Goal: Transaction & Acquisition: Obtain resource

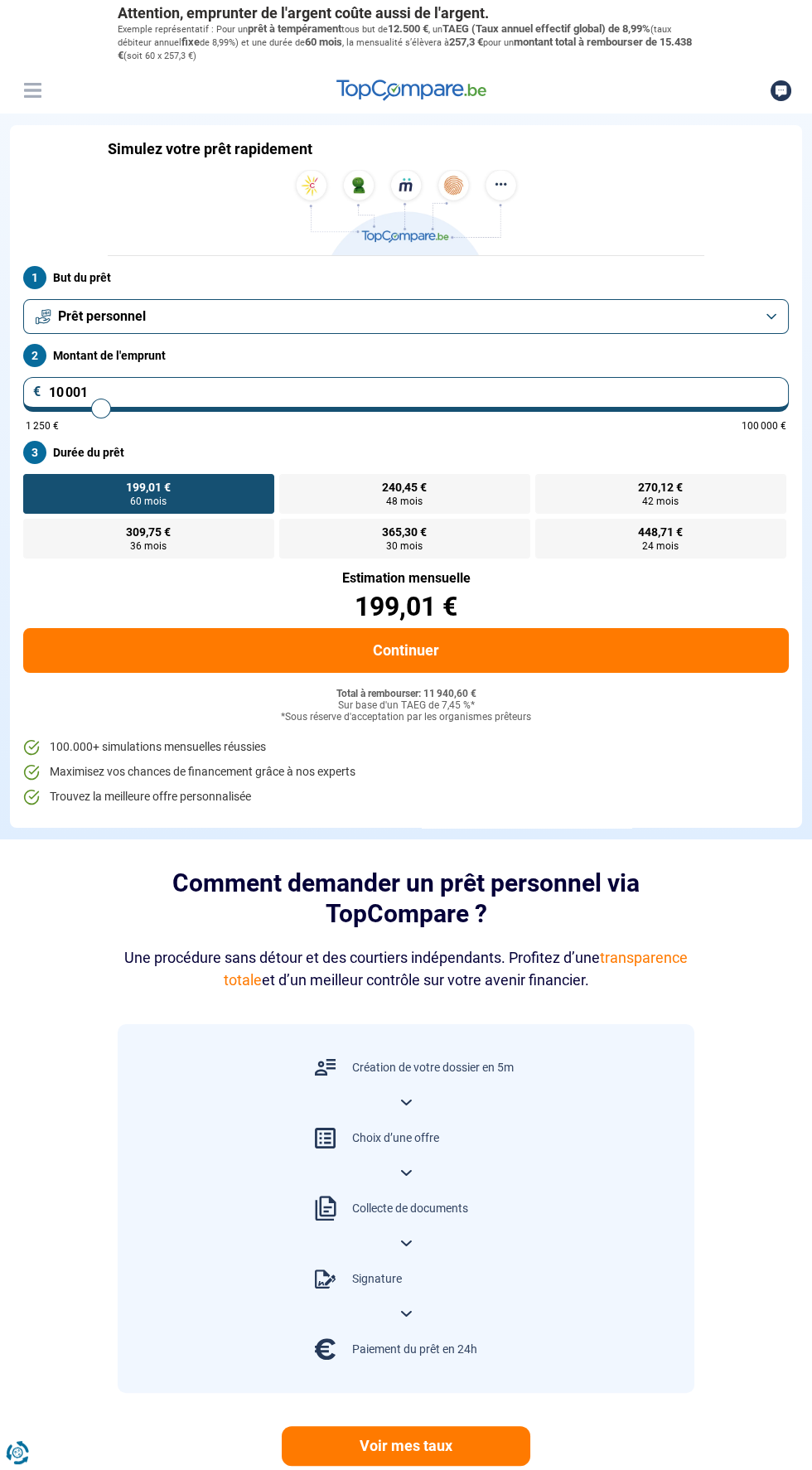
click at [768, 314] on button "Prêt personnel" at bounding box center [406, 316] width 766 height 35
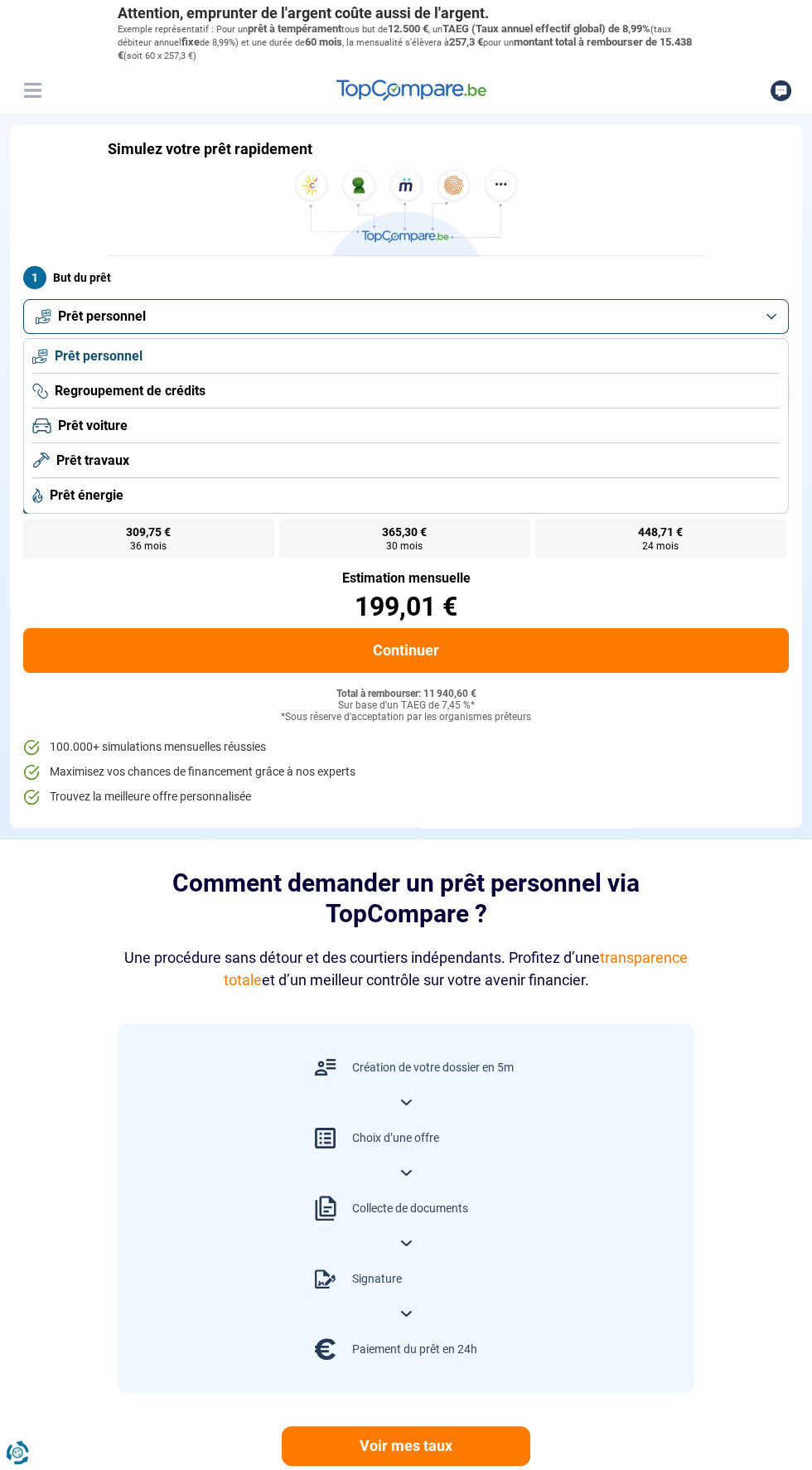
click at [33, 462] on icon at bounding box center [41, 461] width 17 height 17
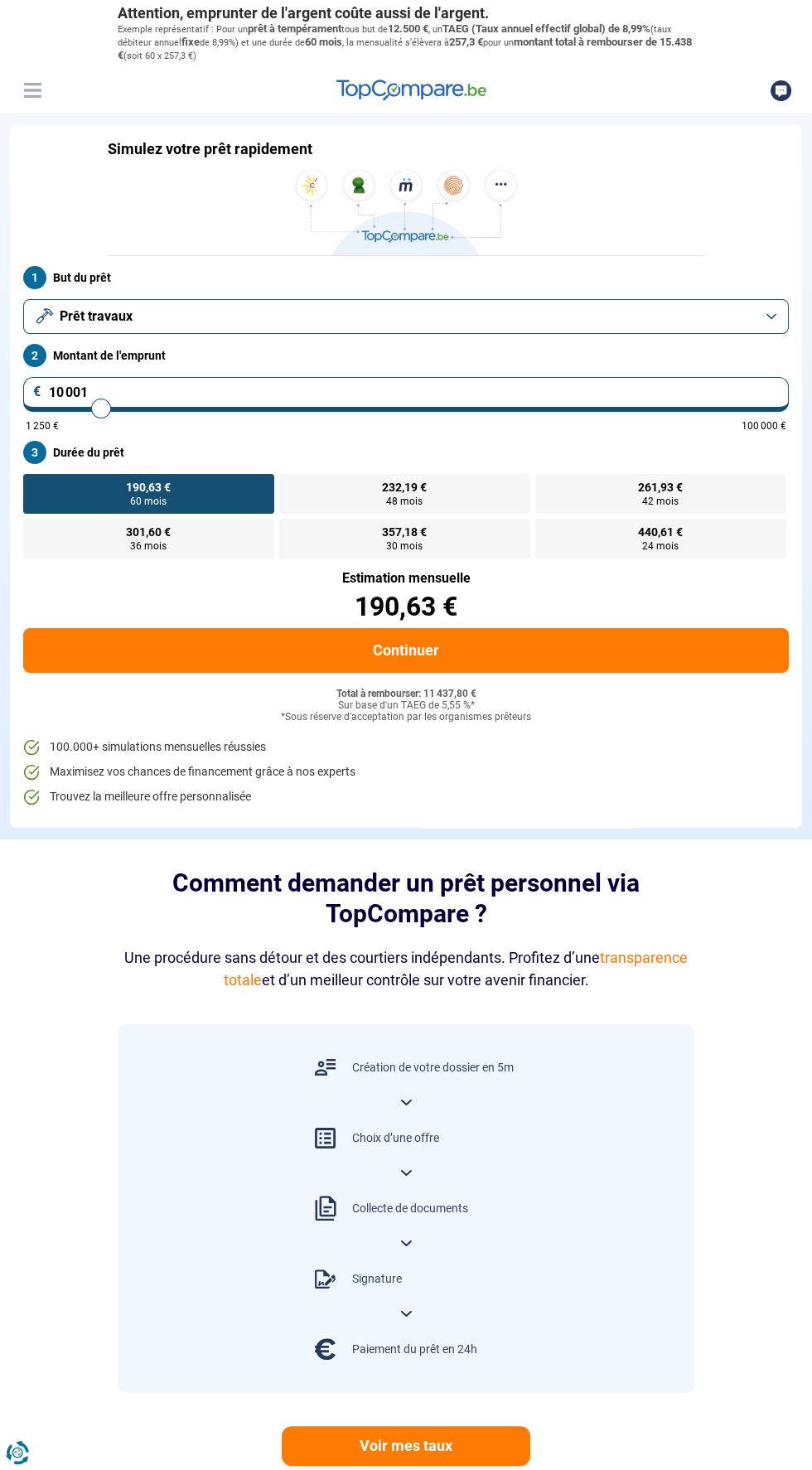
click at [727, 304] on button "Prêt travaux" at bounding box center [406, 316] width 766 height 35
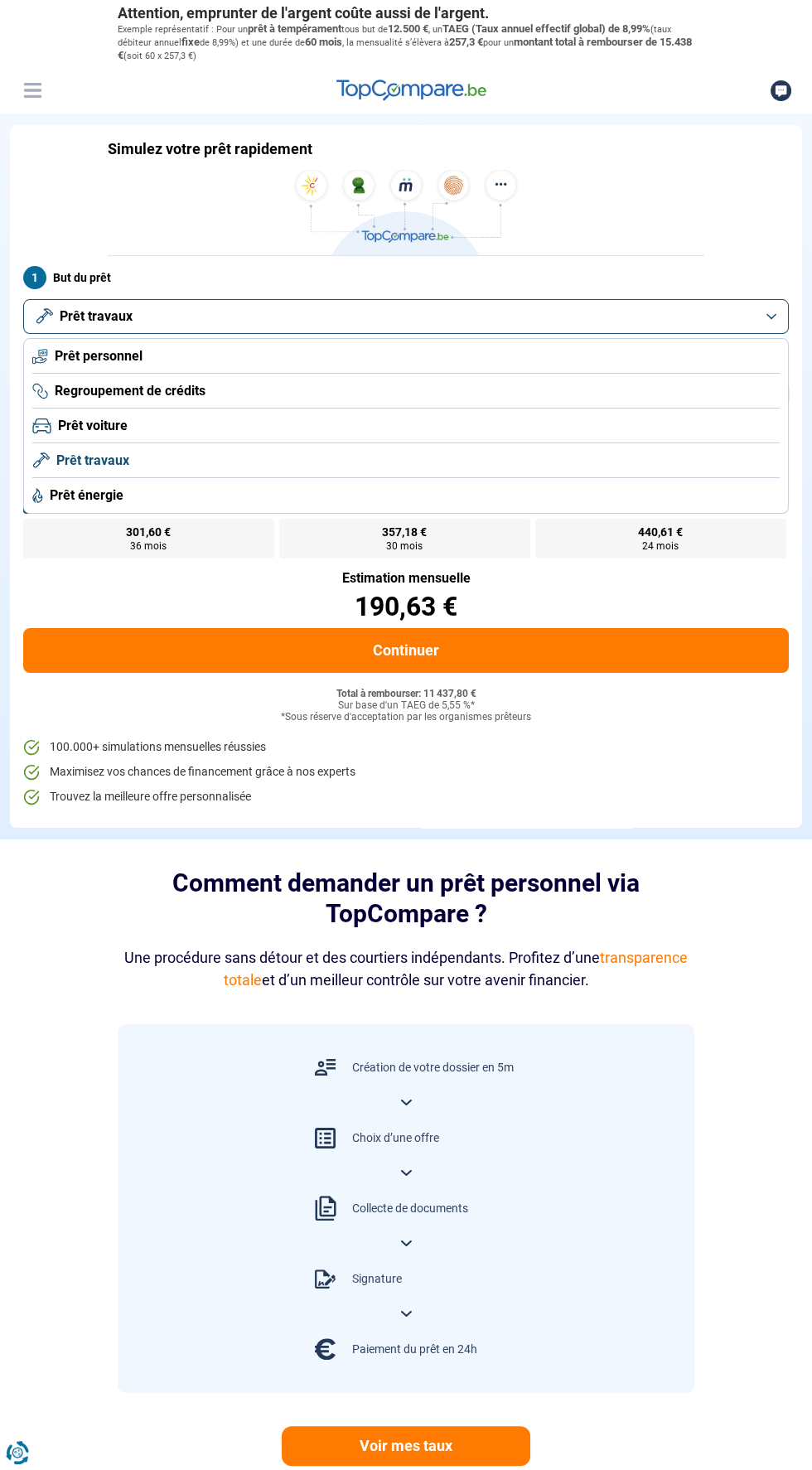
click at [668, 764] on li "Maximisez vos chances de financement grâce à nos experts" at bounding box center [406, 773] width 766 height 17
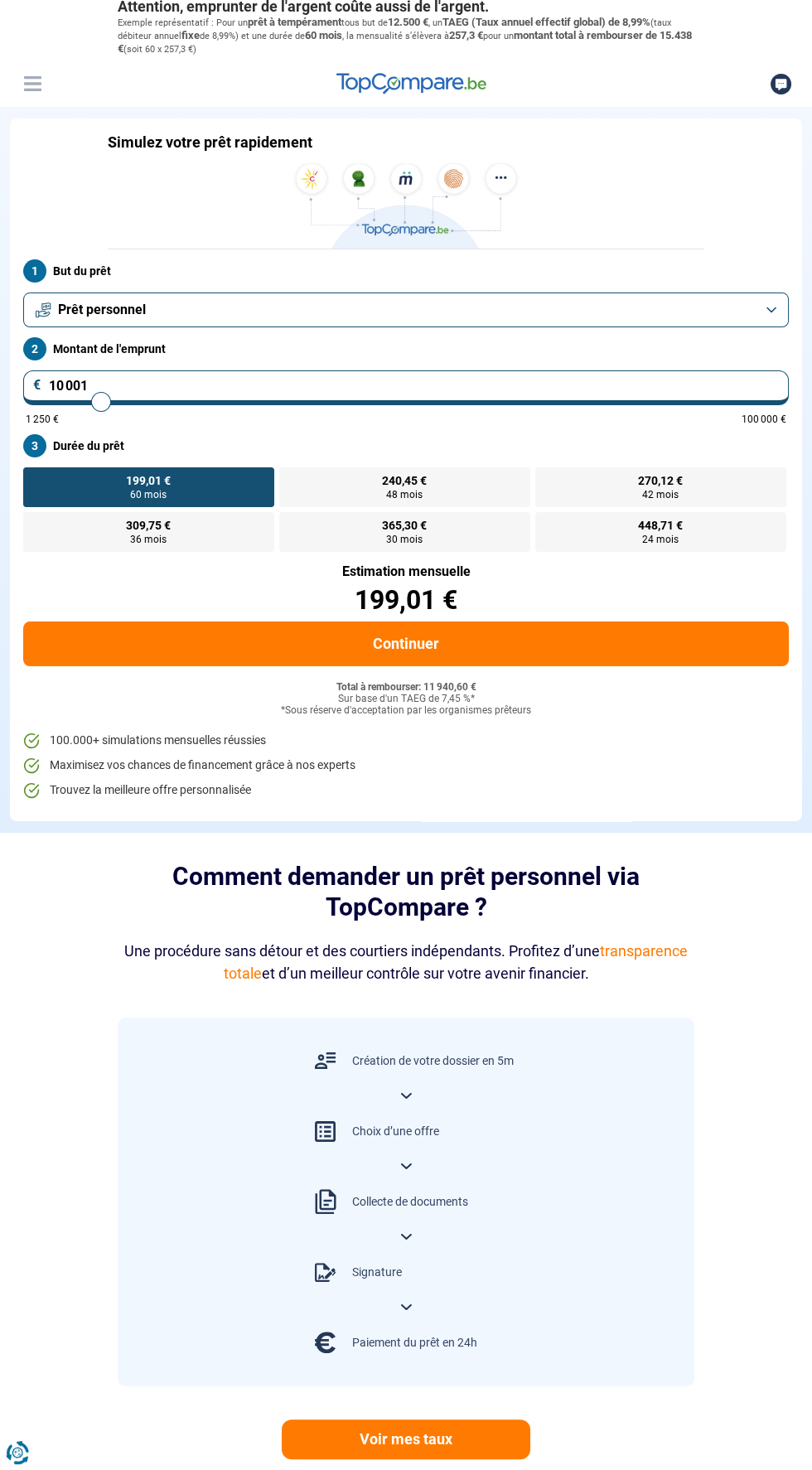
scroll to position [9, 0]
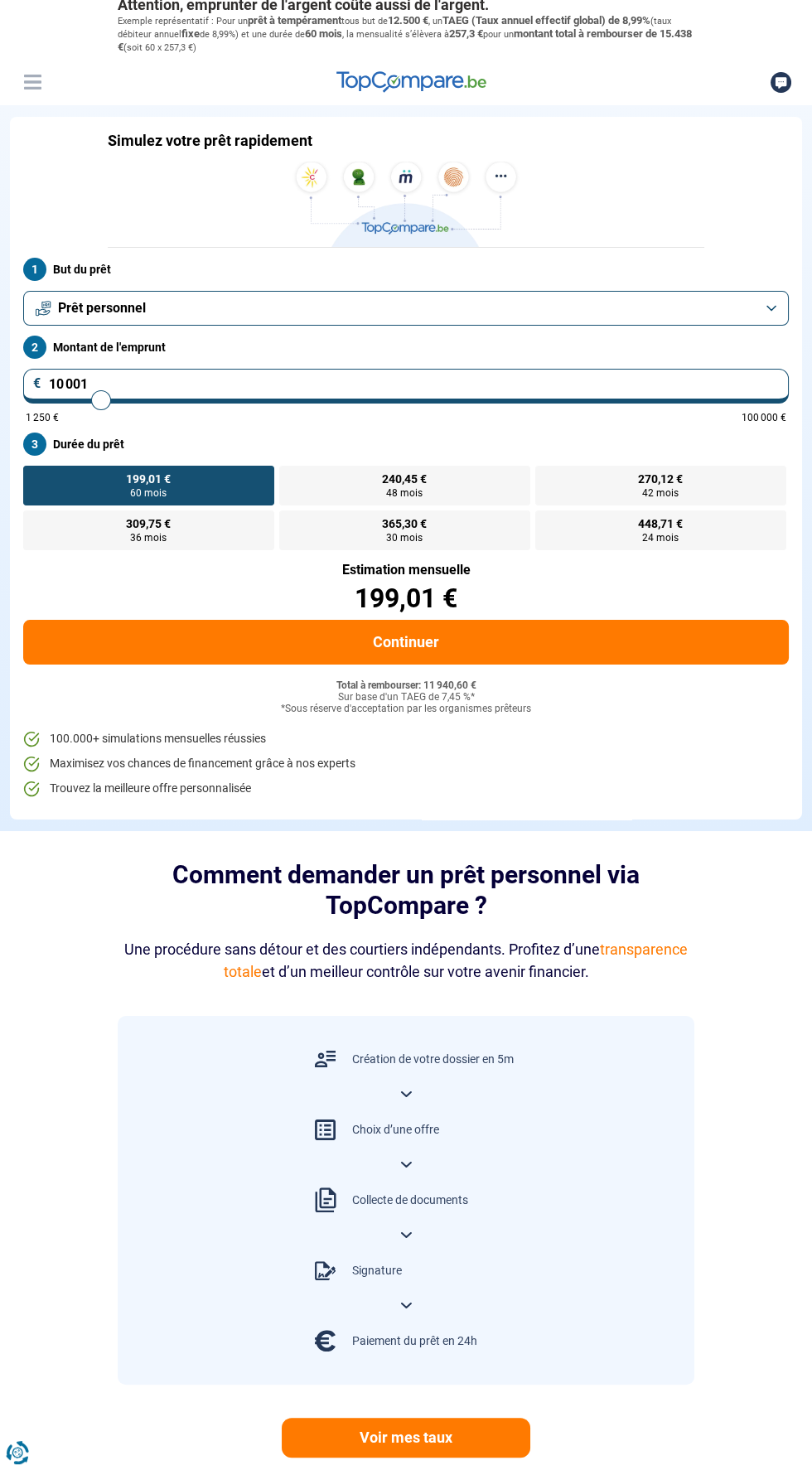
click at [766, 294] on button "Prêt personnel" at bounding box center [406, 308] width 766 height 35
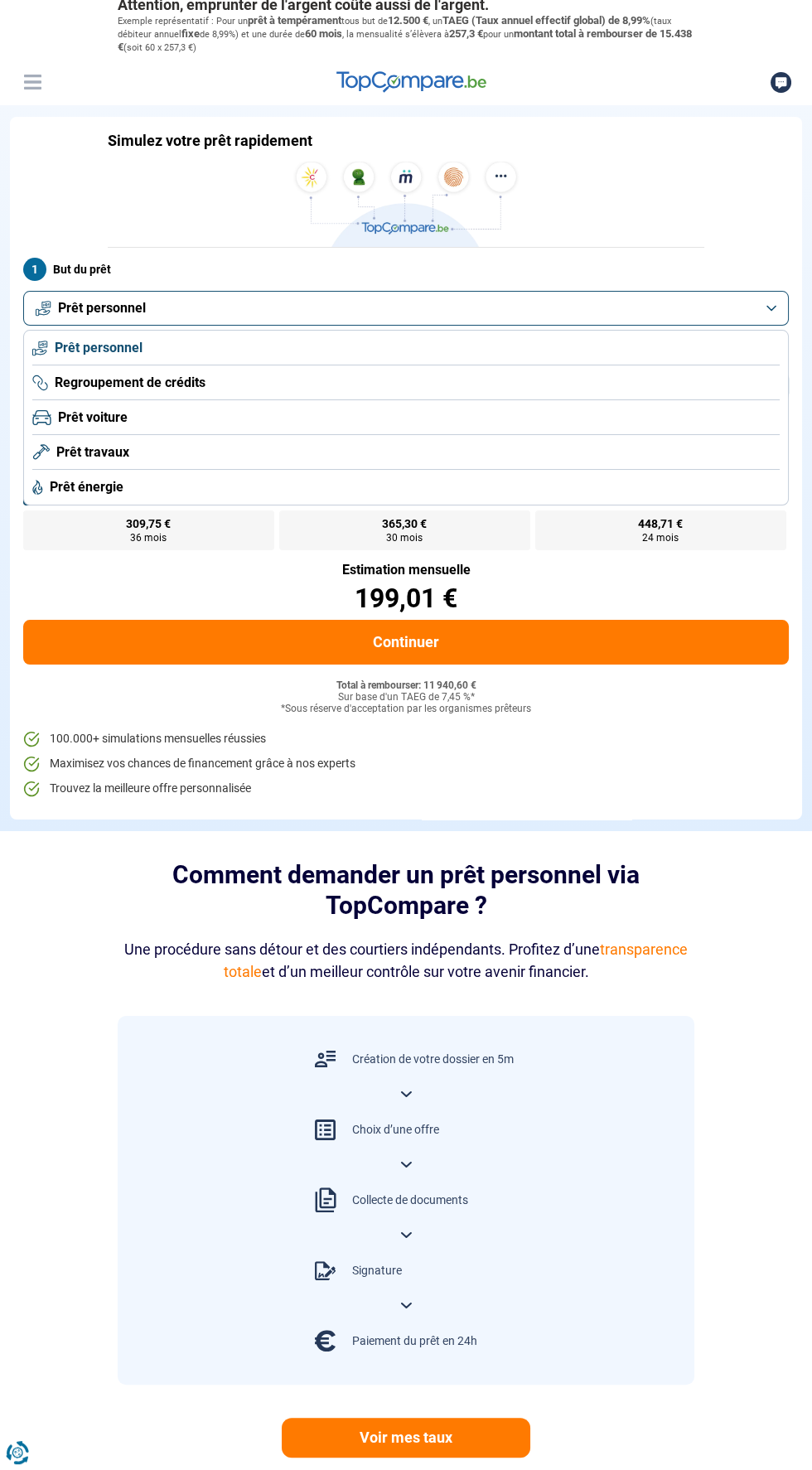
click at [574, 453] on li "Prêt travaux" at bounding box center [405, 453] width 747 height 35
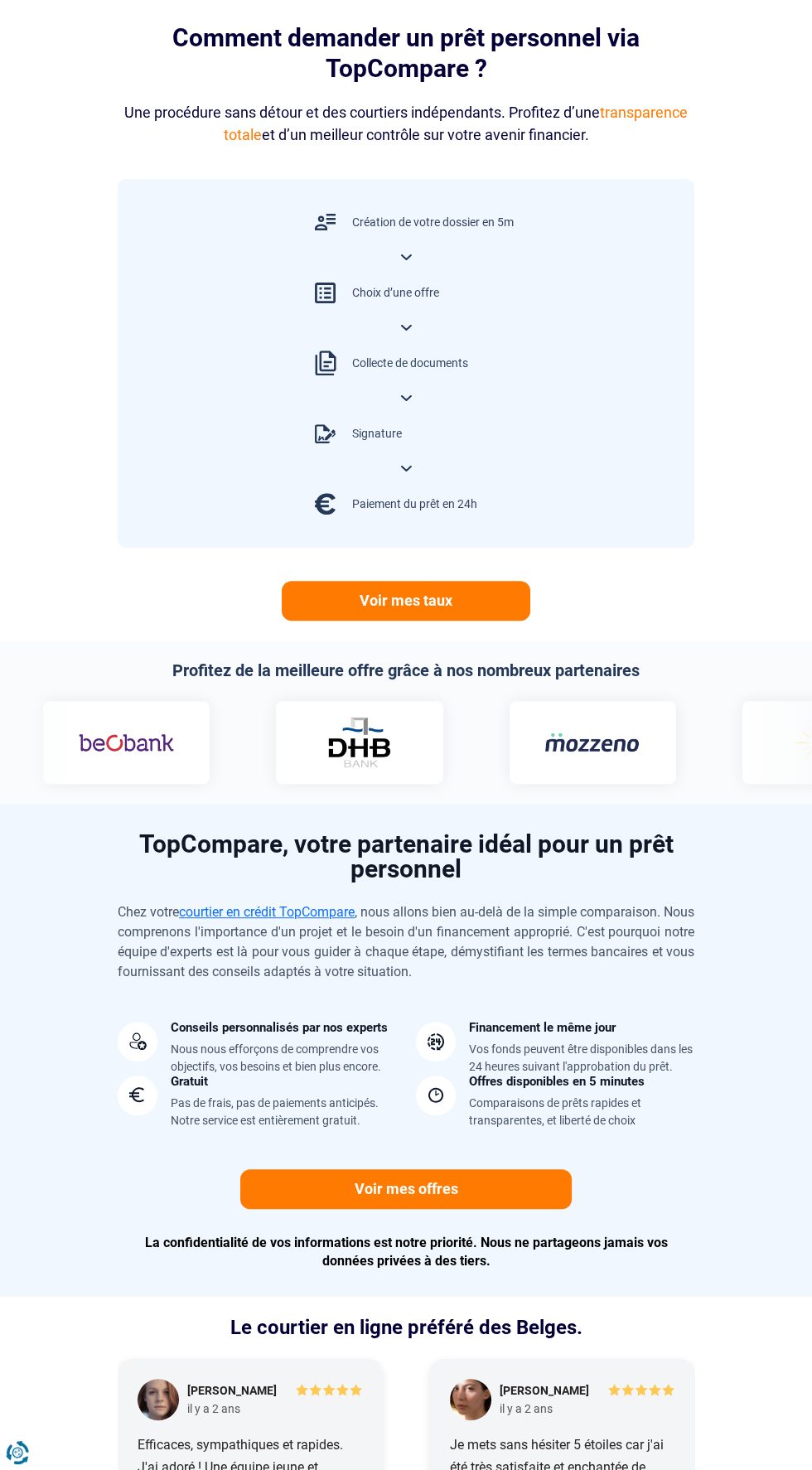
scroll to position [880, 0]
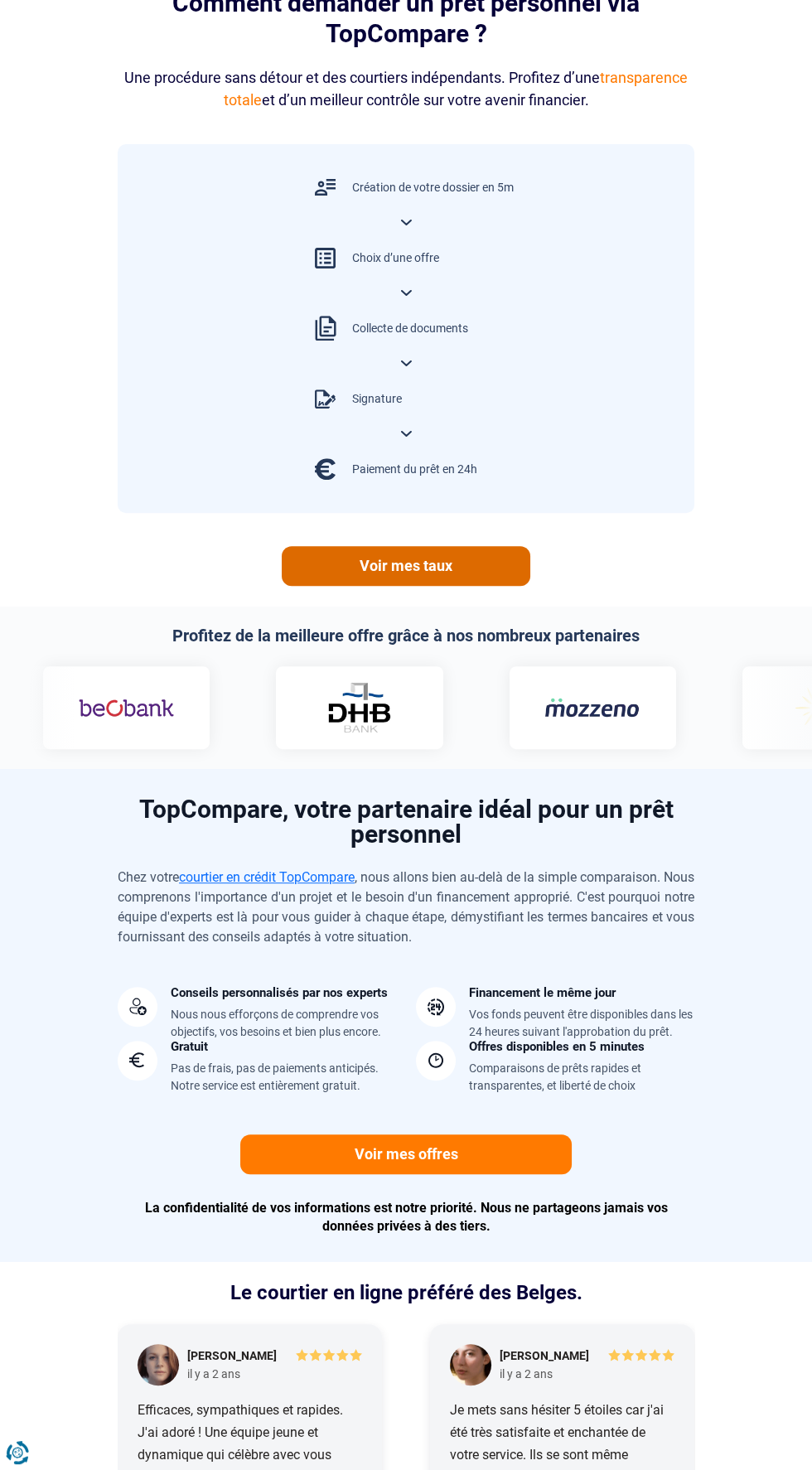
click at [501, 573] on link "Voir mes taux" at bounding box center [405, 566] width 248 height 40
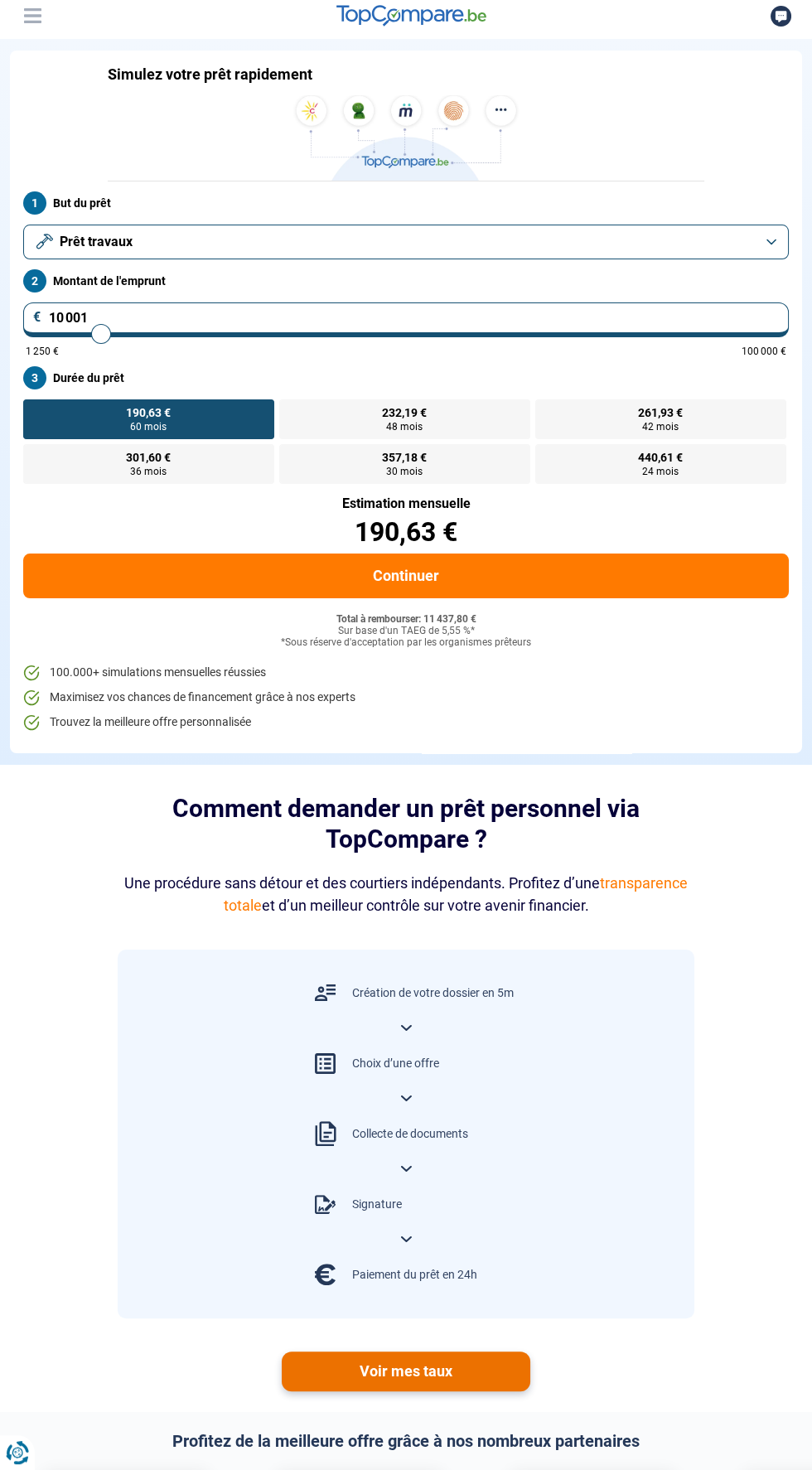
scroll to position [108, 0]
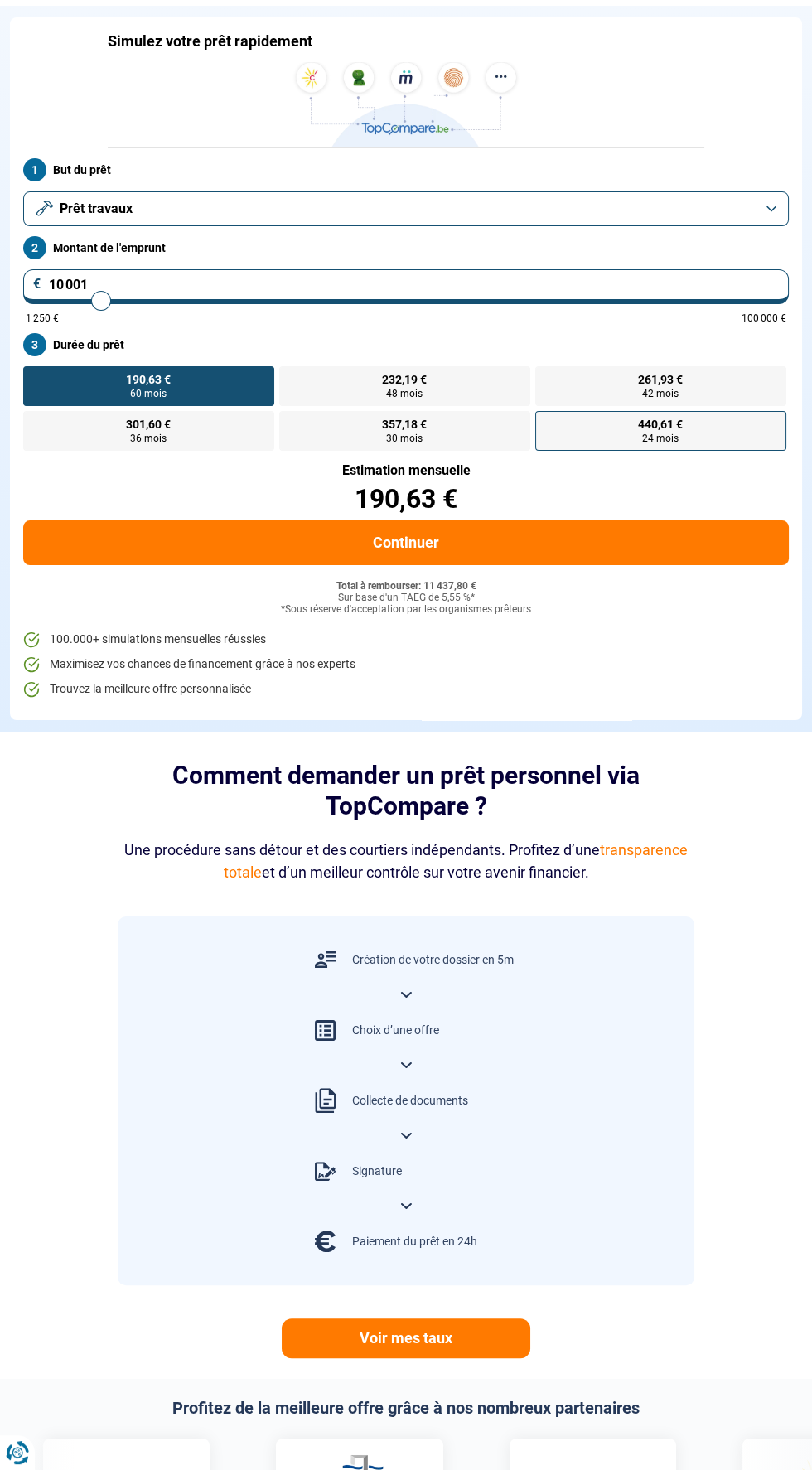
click at [712, 429] on label "440,61 € 24 mois" at bounding box center [661, 431] width 251 height 40
click at [546, 421] on input "440,61 € 24 mois" at bounding box center [540, 416] width 10 height 10
radio input "true"
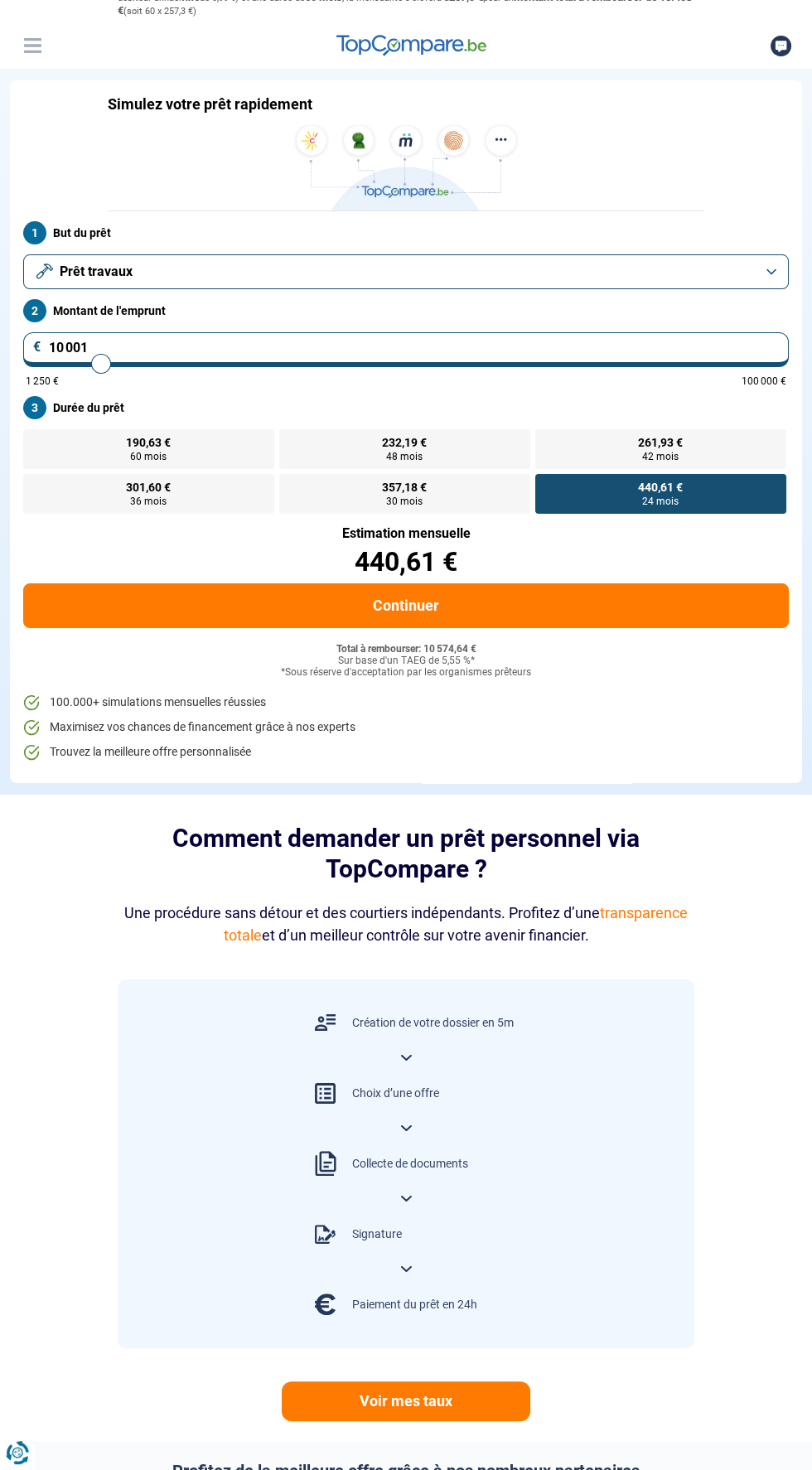
scroll to position [0, 0]
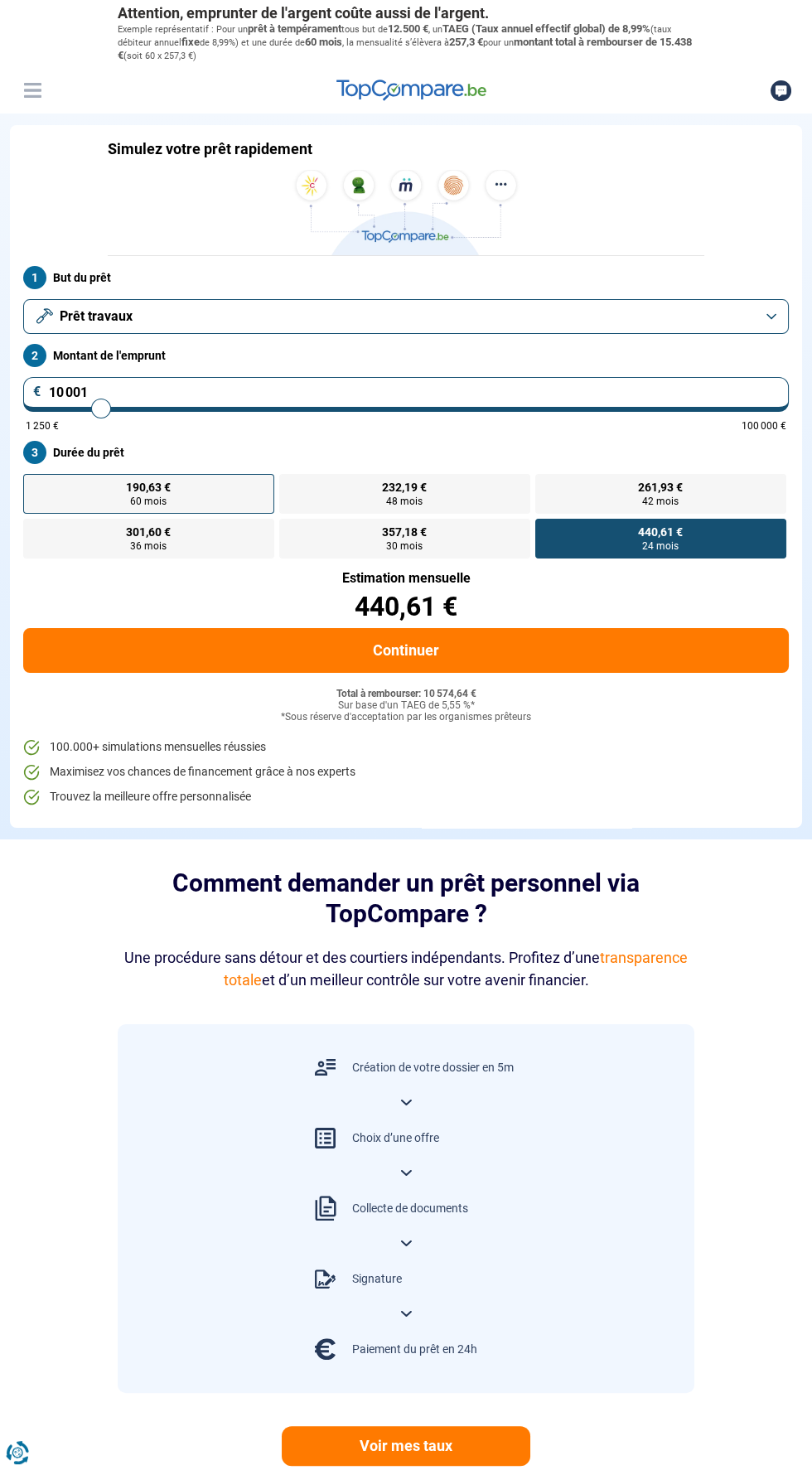
click at [241, 474] on label "190,63 € 60 mois" at bounding box center [149, 494] width 251 height 40
click at [34, 474] on input "190,63 € 60 mois" at bounding box center [28, 479] width 10 height 10
radio input "true"
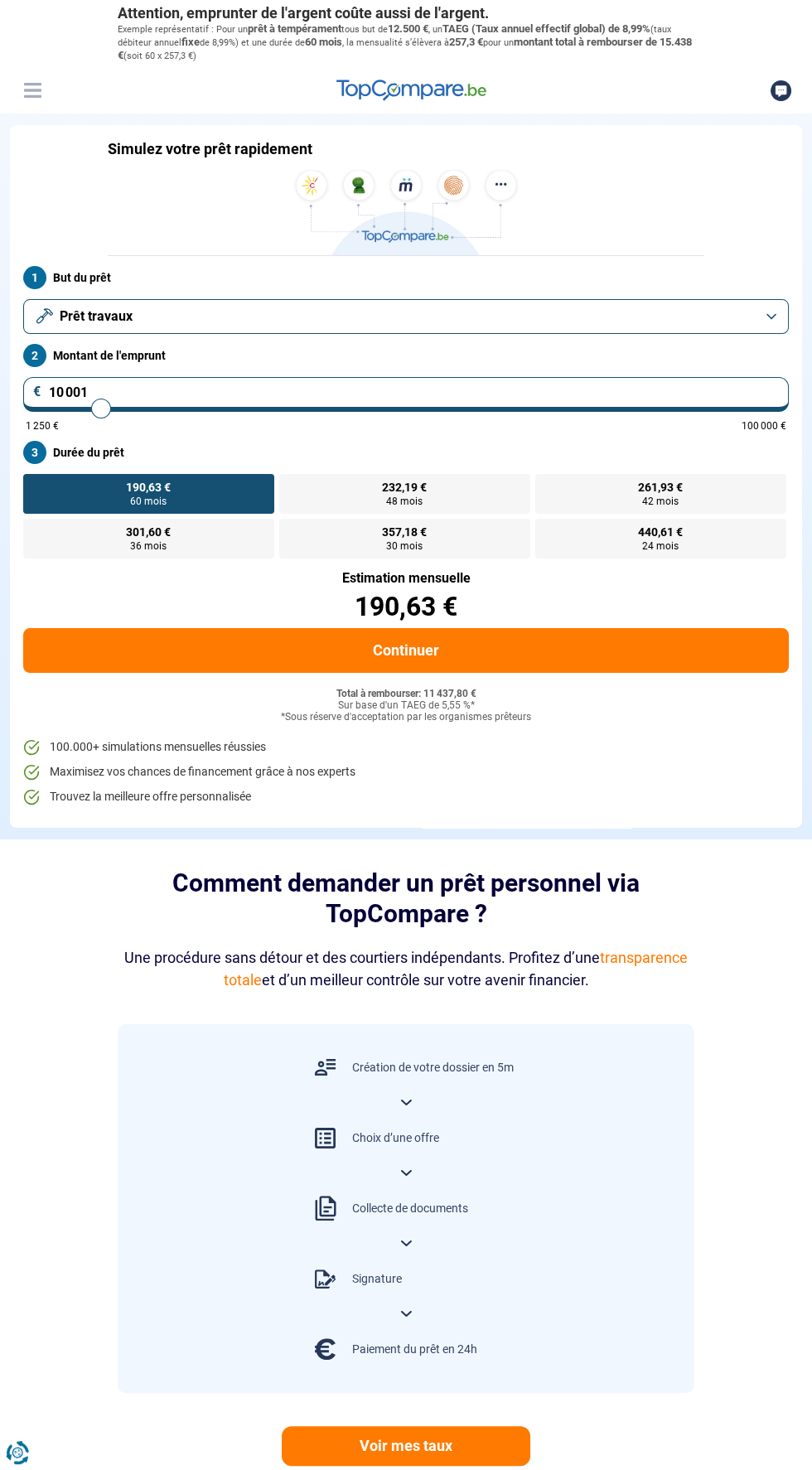
click at [734, 328] on button "Prêt travaux" at bounding box center [406, 316] width 766 height 35
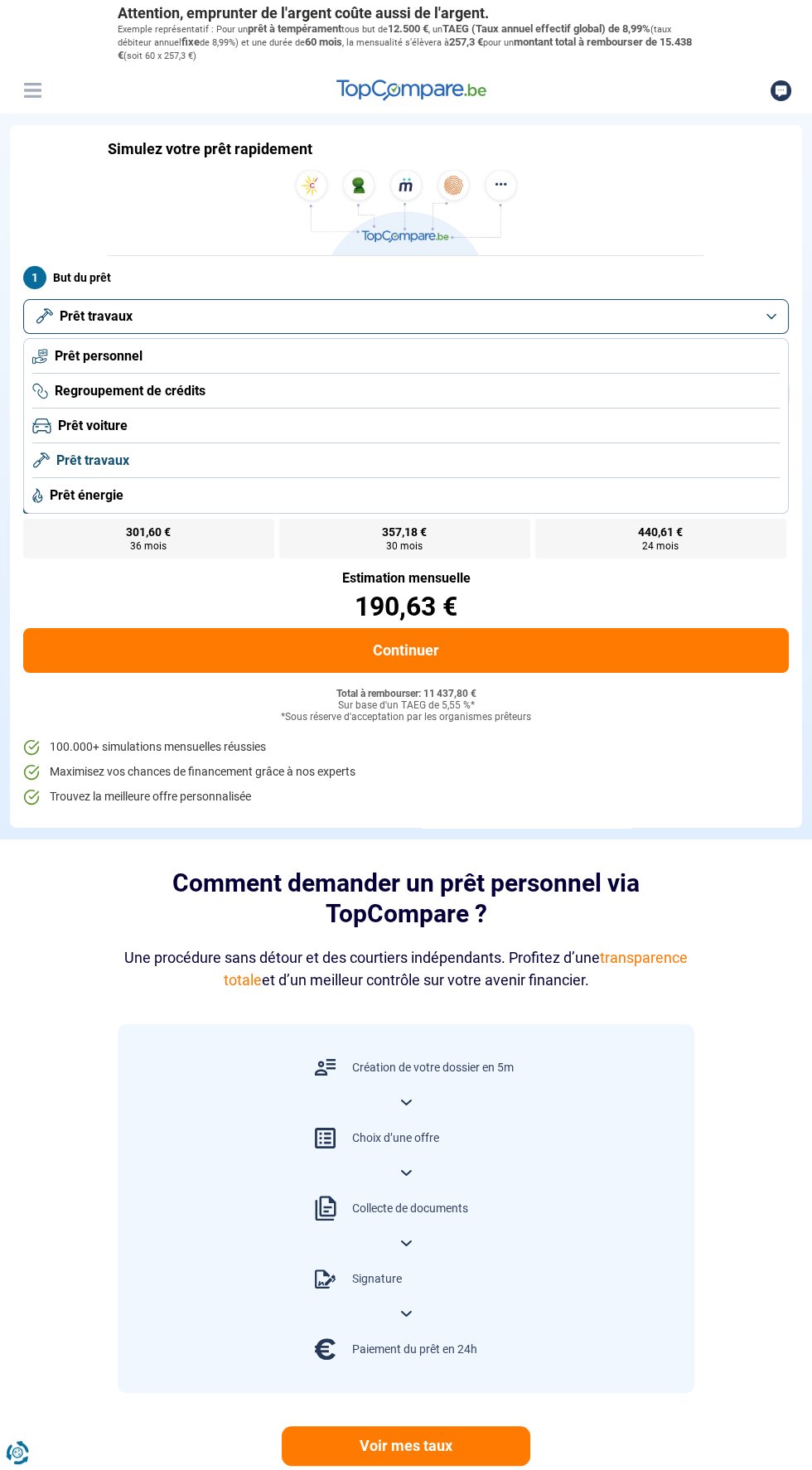
click at [610, 379] on li "Regroupement de crédits" at bounding box center [405, 391] width 747 height 35
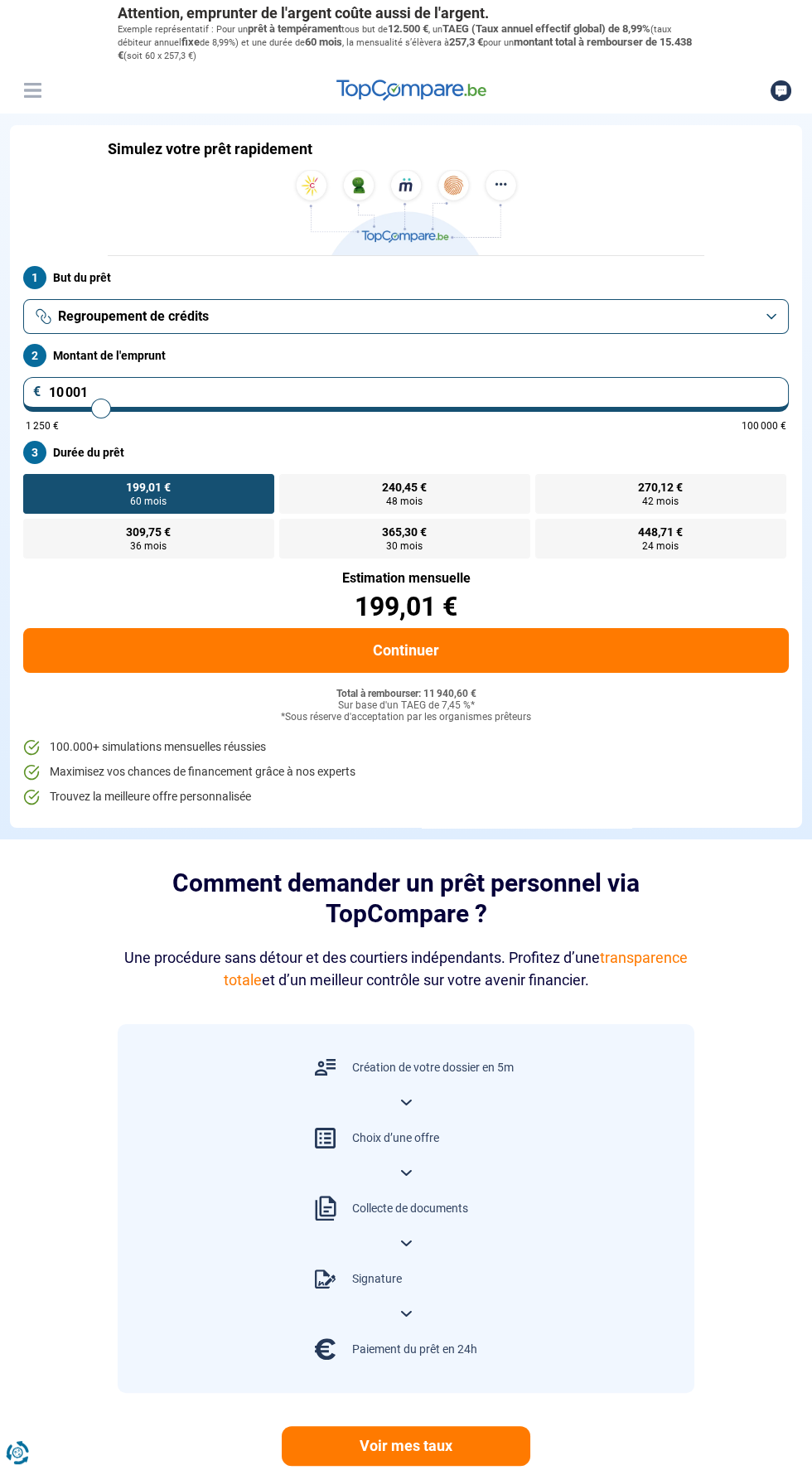
click at [717, 330] on button "Regroupement de crédits" at bounding box center [406, 316] width 766 height 35
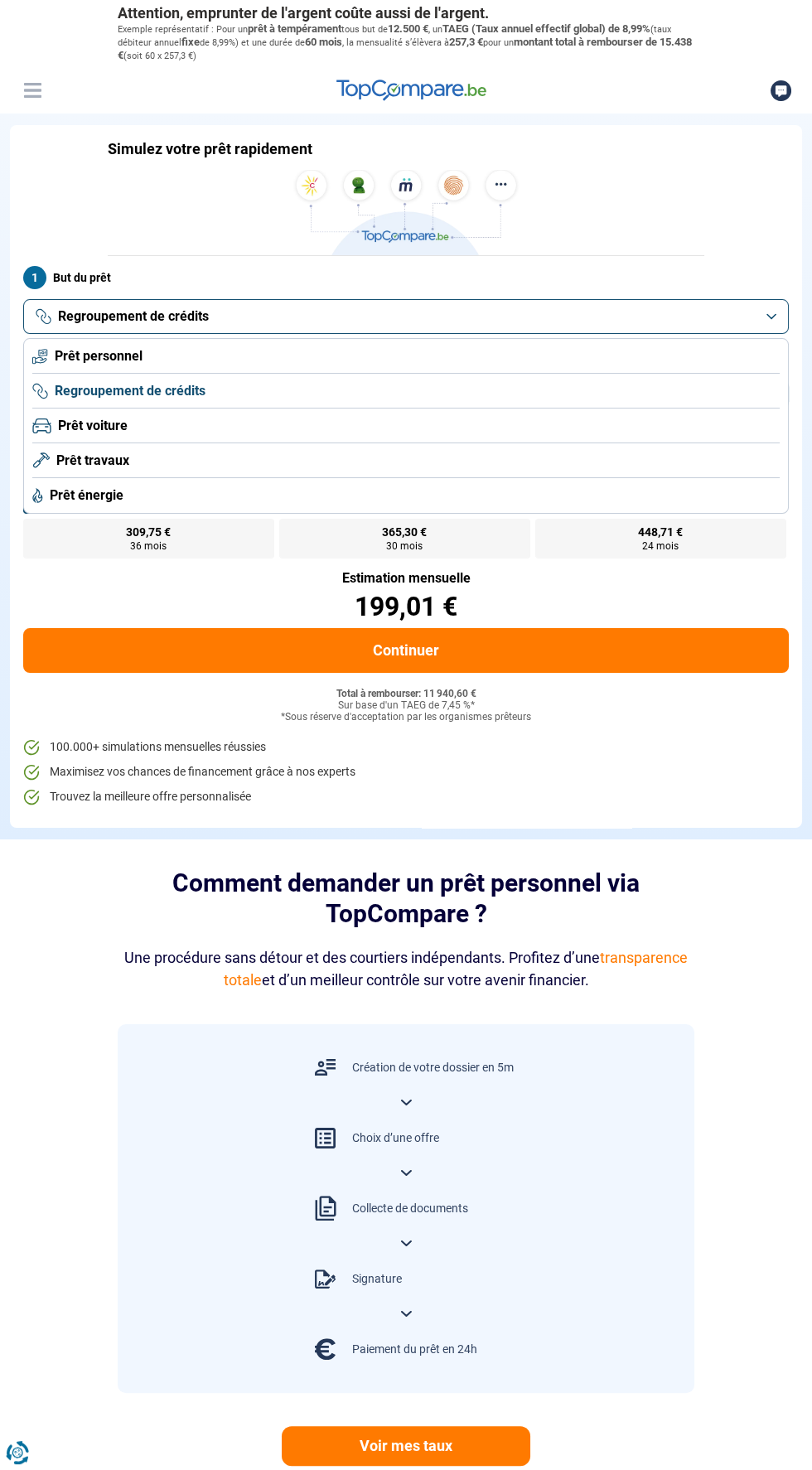
click at [502, 368] on li "Prêt personnel" at bounding box center [405, 356] width 747 height 35
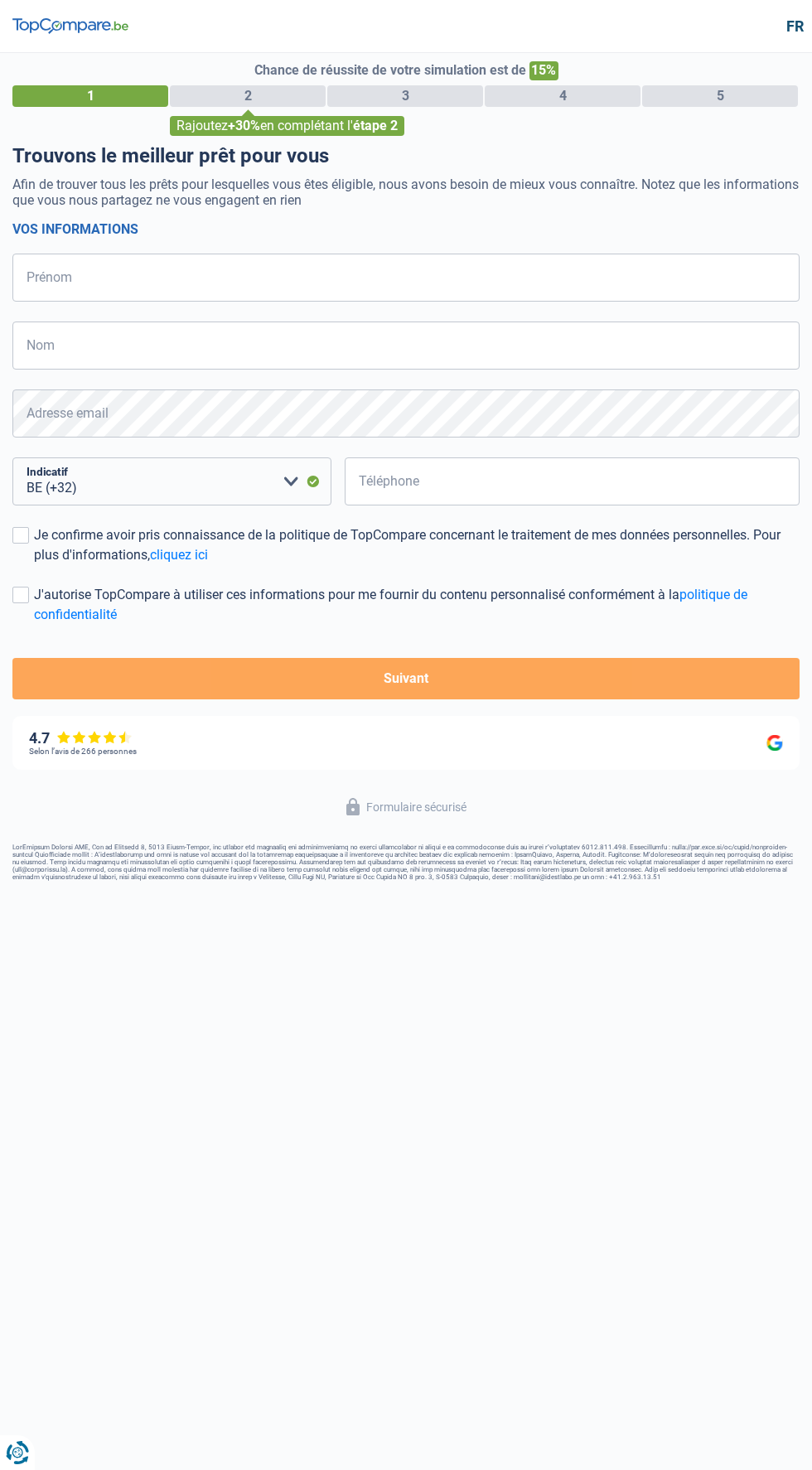
select select "32"
